Goal: Find specific page/section: Find specific page/section

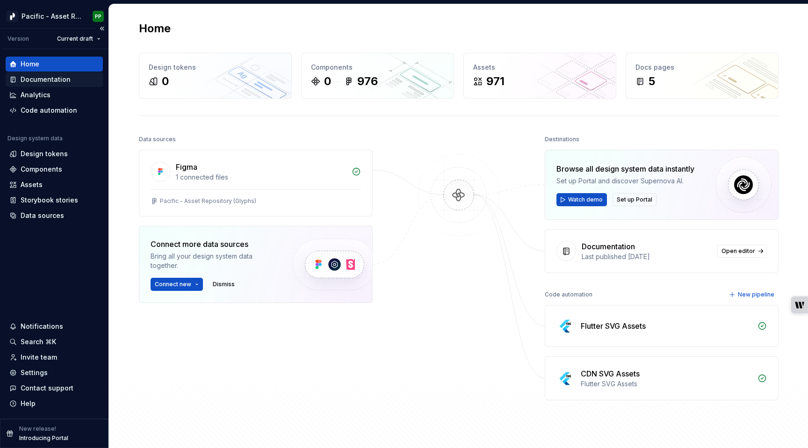
click at [54, 79] on div "Documentation" at bounding box center [46, 79] width 50 height 9
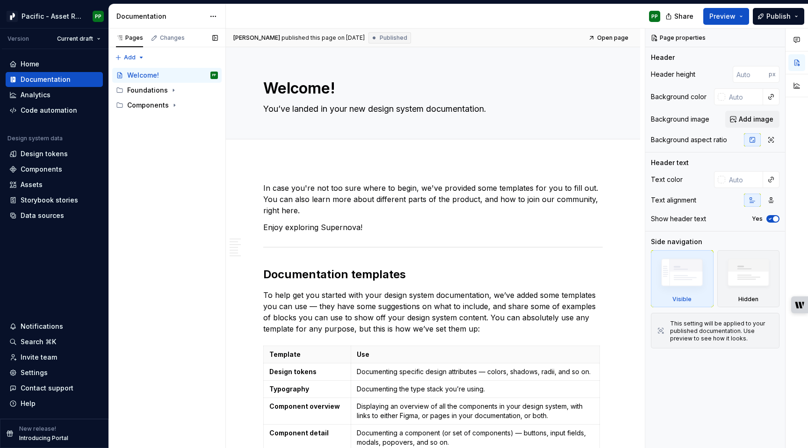
type textarea "*"
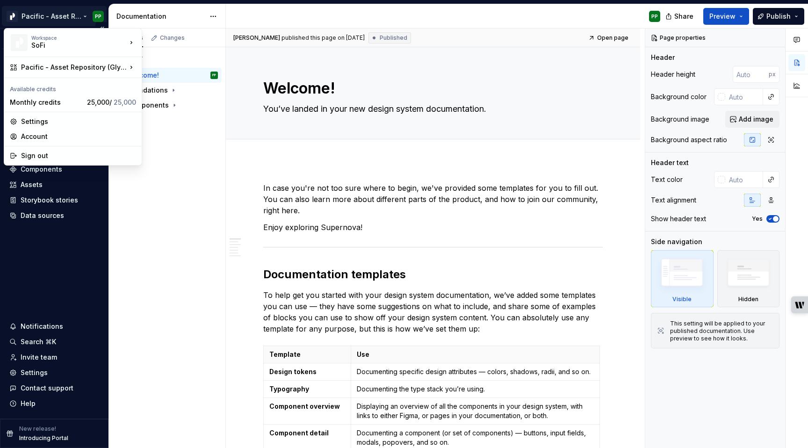
click at [73, 13] on html "Pacific - Asset Repository (Glyphs) PP Version Current draft Home Documentation…" at bounding box center [404, 224] width 808 height 448
click at [199, 353] on div "Pages Changes Add Accessibility guide for tree Page tree. Navigate the tree wit…" at bounding box center [167, 239] width 117 height 420
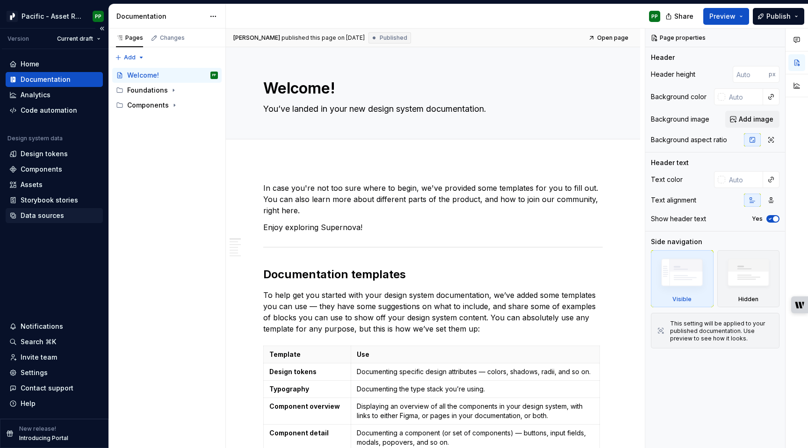
click at [47, 212] on div "Data sources" at bounding box center [43, 215] width 44 height 9
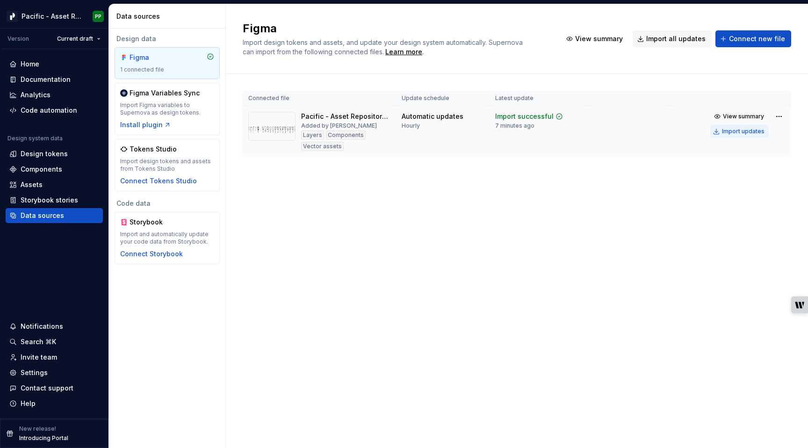
click at [741, 130] on div "Import updates" at bounding box center [743, 131] width 43 height 7
click at [31, 184] on div "Assets" at bounding box center [32, 184] width 22 height 9
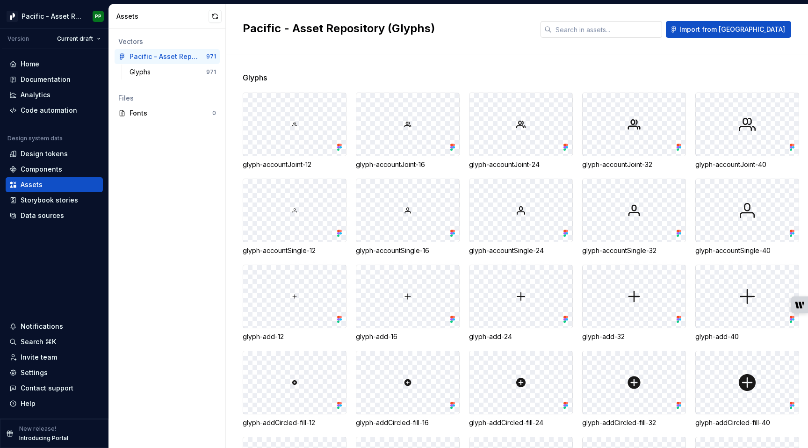
click at [637, 29] on input "text" at bounding box center [607, 29] width 110 height 17
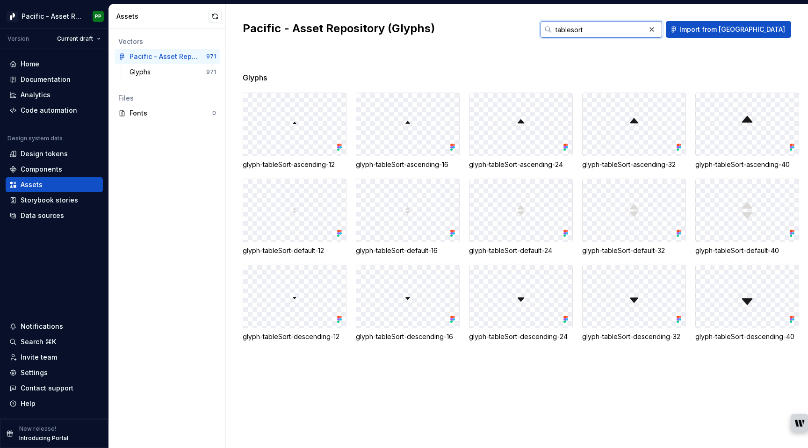
click at [798, 418] on button "writer-side-panel-button" at bounding box center [800, 423] width 18 height 18
type input "tablesort"
drag, startPoint x: 243, startPoint y: 166, endPoint x: 341, endPoint y: 167, distance: 97.3
click at [341, 167] on div "glyph-tableSort-ascending-12" at bounding box center [295, 164] width 104 height 9
drag, startPoint x: 243, startPoint y: 250, endPoint x: 329, endPoint y: 254, distance: 85.7
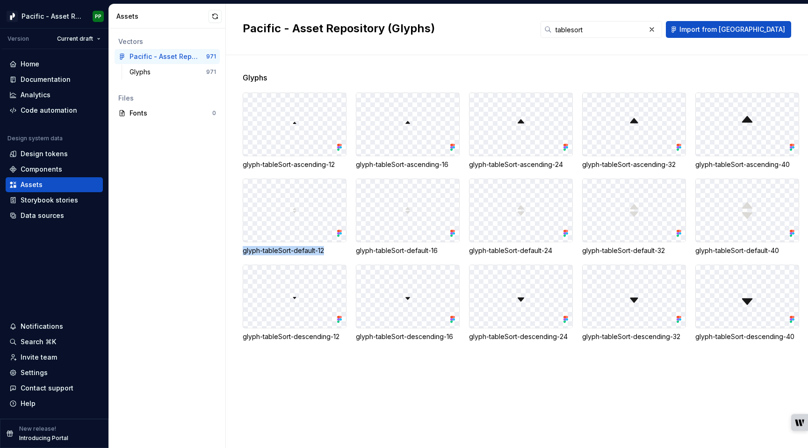
click at [329, 254] on div "glyph-tableSort-default-12" at bounding box center [295, 250] width 104 height 9
copy div "glyph-tableSort-default-12"
click at [339, 366] on div "Glyphs glyph-tableSort-ascending-12 glyph-tableSort-ascending-16 glyph-tableSor…" at bounding box center [526, 251] width 566 height 393
click at [302, 375] on div "Glyphs glyph-tableSort-ascending-12 glyph-tableSort-ascending-16 glyph-tableSor…" at bounding box center [526, 251] width 566 height 393
click at [49, 111] on div "Code automation" at bounding box center [49, 110] width 57 height 9
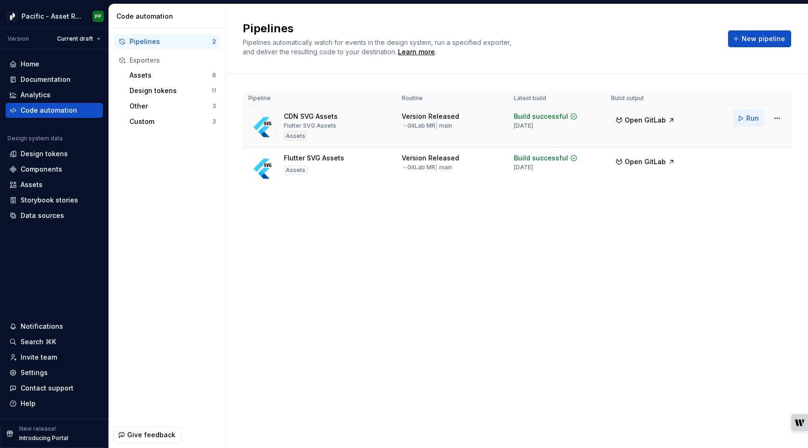
click at [752, 117] on span "Run" at bounding box center [753, 118] width 13 height 9
click at [754, 159] on span "Run" at bounding box center [753, 159] width 13 height 9
click at [719, 281] on div "Pipelines Pipelines automatically watch for events in the design system, run a …" at bounding box center [517, 226] width 582 height 444
click at [523, 306] on div "Pipelines Pipelines automatically watch for events in the design system, run a …" at bounding box center [517, 226] width 582 height 444
click at [35, 183] on div "Assets" at bounding box center [32, 184] width 22 height 9
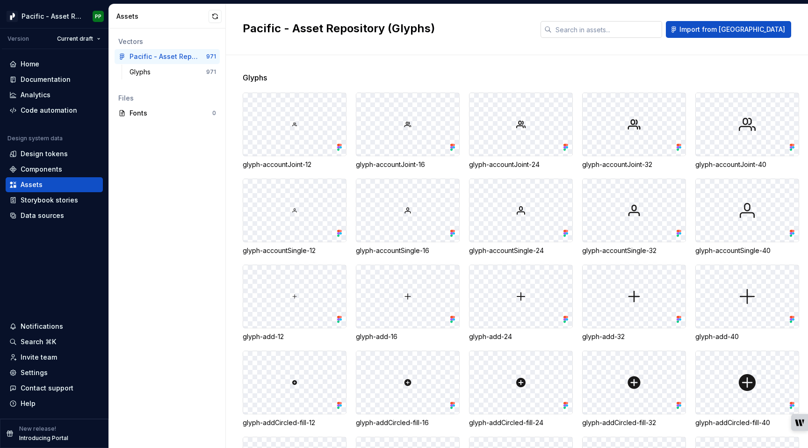
click at [646, 22] on input "text" at bounding box center [607, 29] width 110 height 17
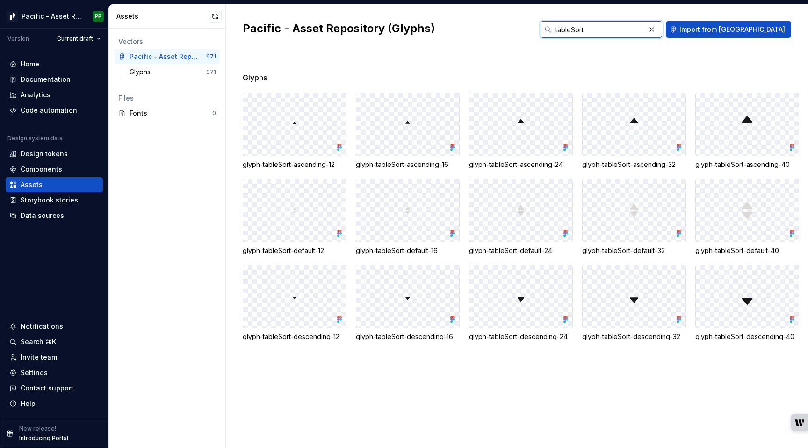
type input "tableSort"
click at [530, 33] on h2 "Pacific - Asset Repository (Glyphs)" at bounding box center [386, 28] width 287 height 15
click at [317, 431] on div "Glyphs glyph-tableSort-ascending-12 glyph-tableSort-ascending-16 glyph-tableSor…" at bounding box center [526, 251] width 566 height 393
click at [167, 240] on div "Vectors Pacific - Asset Repository (Glyphs) 971 Glyphs 971 Files Fonts 0" at bounding box center [167, 239] width 116 height 420
